Goal: Leave review/rating: Leave review/rating

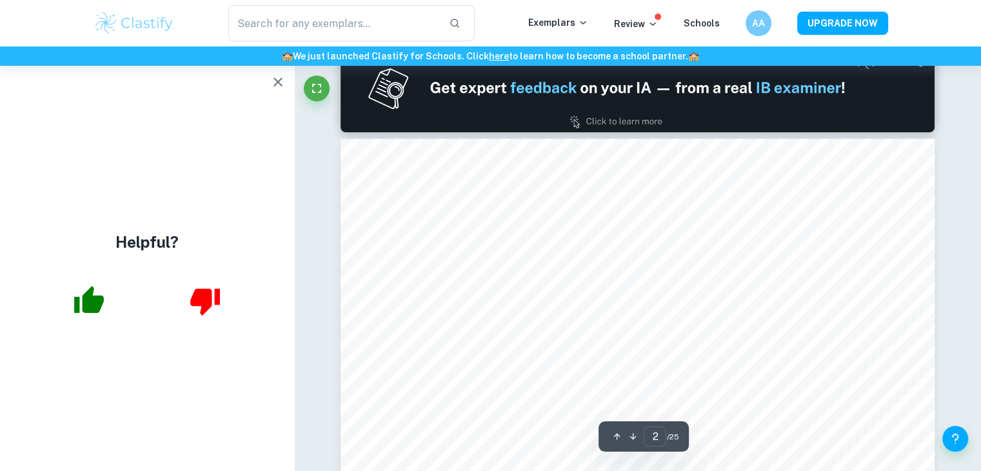
scroll to position [903, 0]
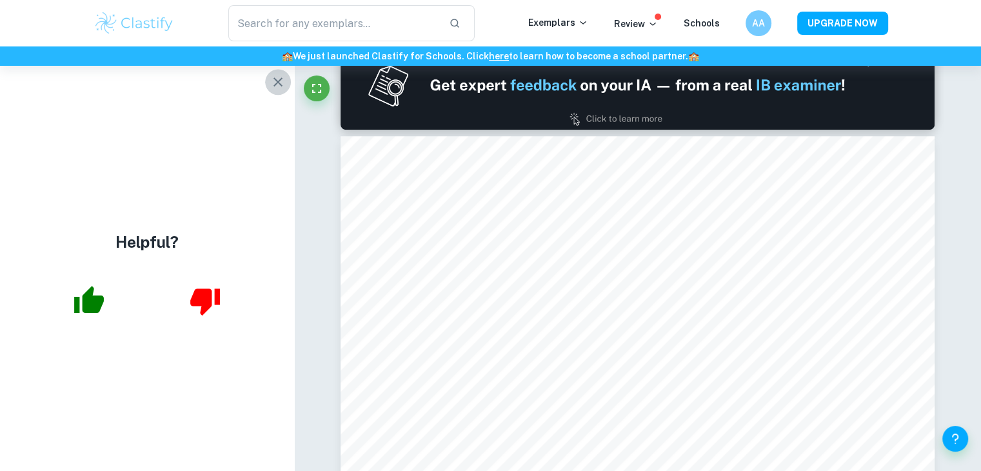
click at [275, 86] on icon "button" at bounding box center [278, 81] width 9 height 9
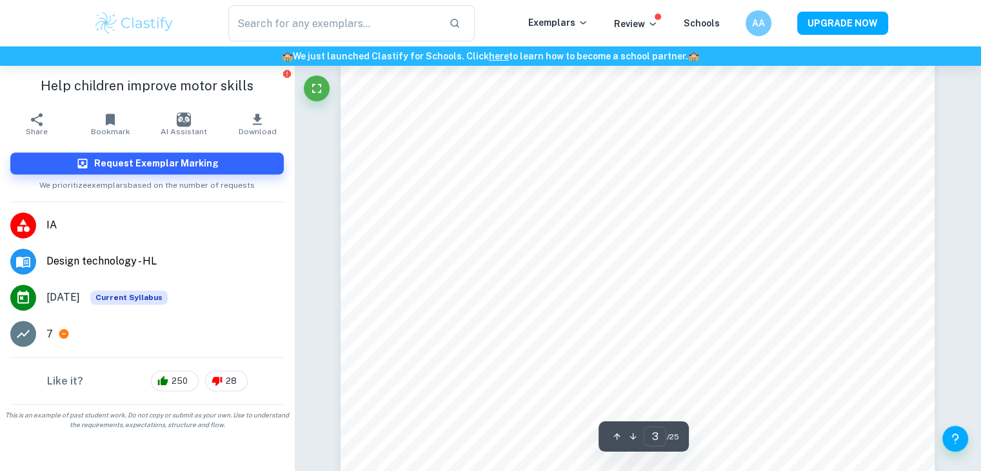
scroll to position [2149, 0]
type input "5"
